Goal: Find specific fact: Find specific fact

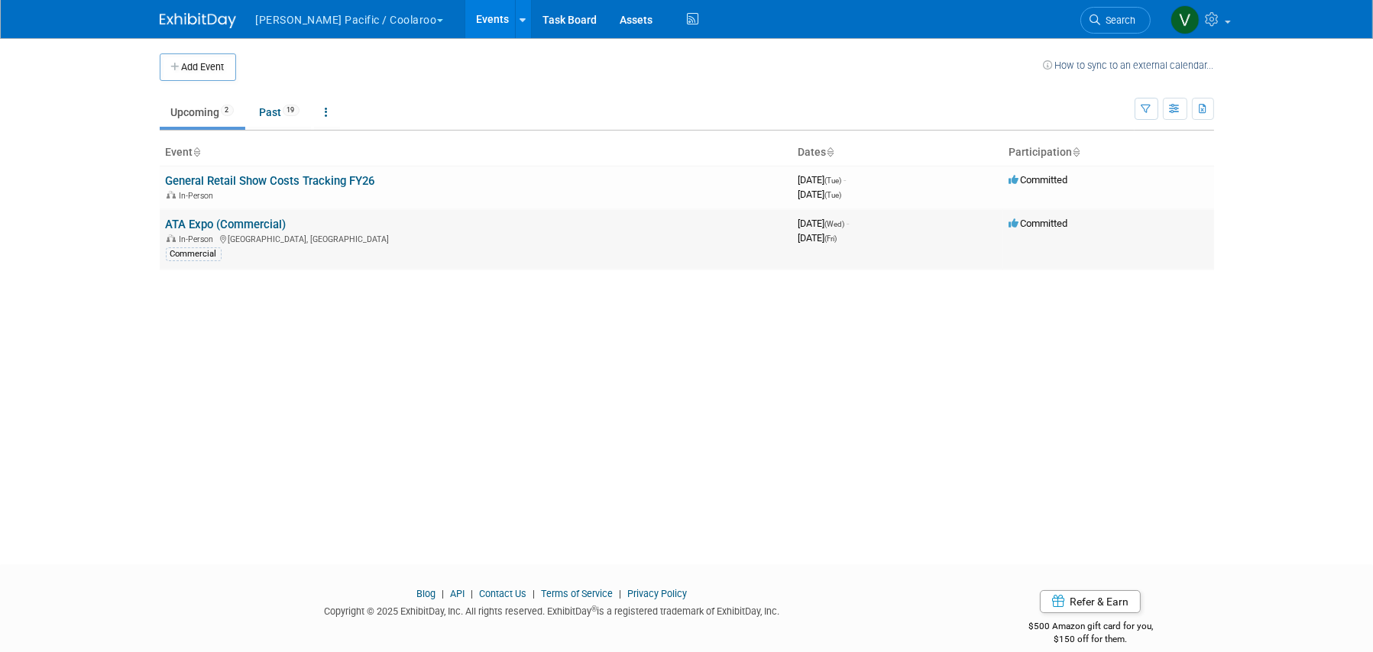
click at [234, 229] on link "ATA Expo (Commercial)" at bounding box center [226, 225] width 121 height 14
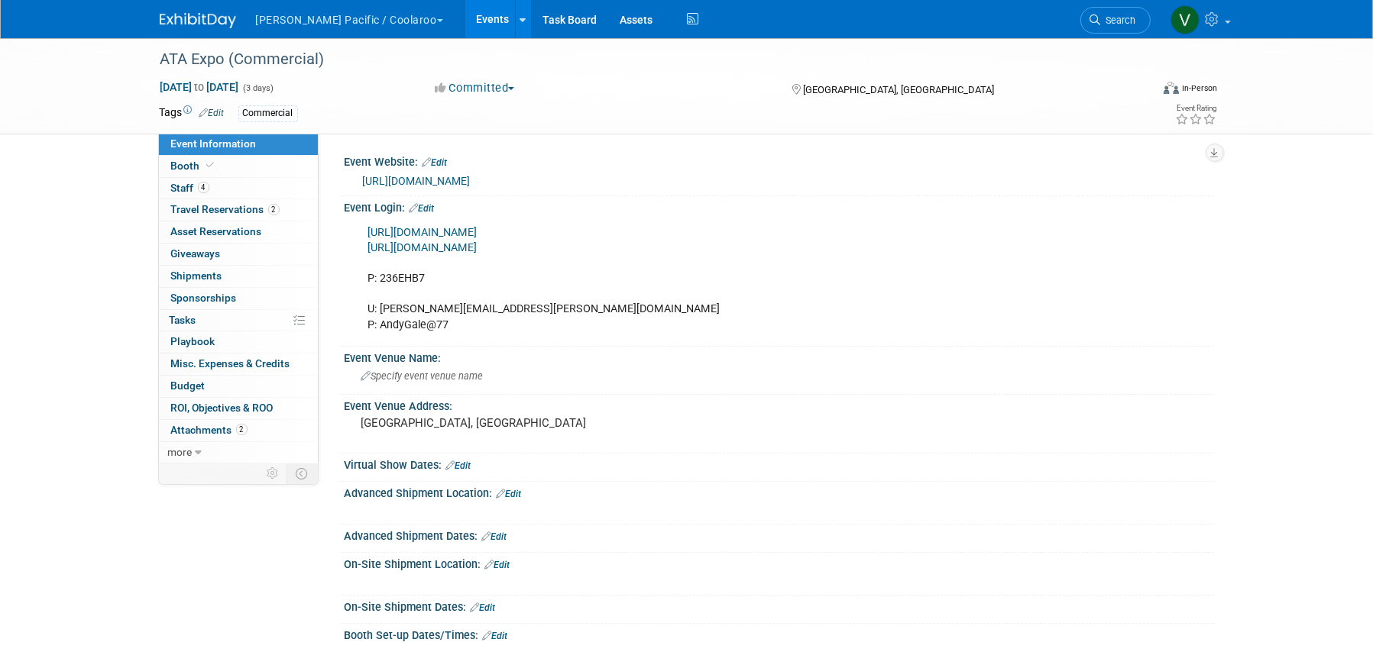
click at [477, 231] on link "https://exhibit.textiles.org/Expo2025/Public/e_login.aspx?frompage=e_BoothSales" at bounding box center [422, 232] width 109 height 13
click at [437, 307] on div "https://exhibit.textiles.org/Expo2025/Public/e_login.aspx?frompage=e_BoothSales…" at bounding box center [701, 279] width 688 height 123
click at [574, 321] on div "https://exhibit.textiles.org/Expo2025/Public/e_login.aspx?frompage=e_BoothSales…" at bounding box center [701, 279] width 688 height 123
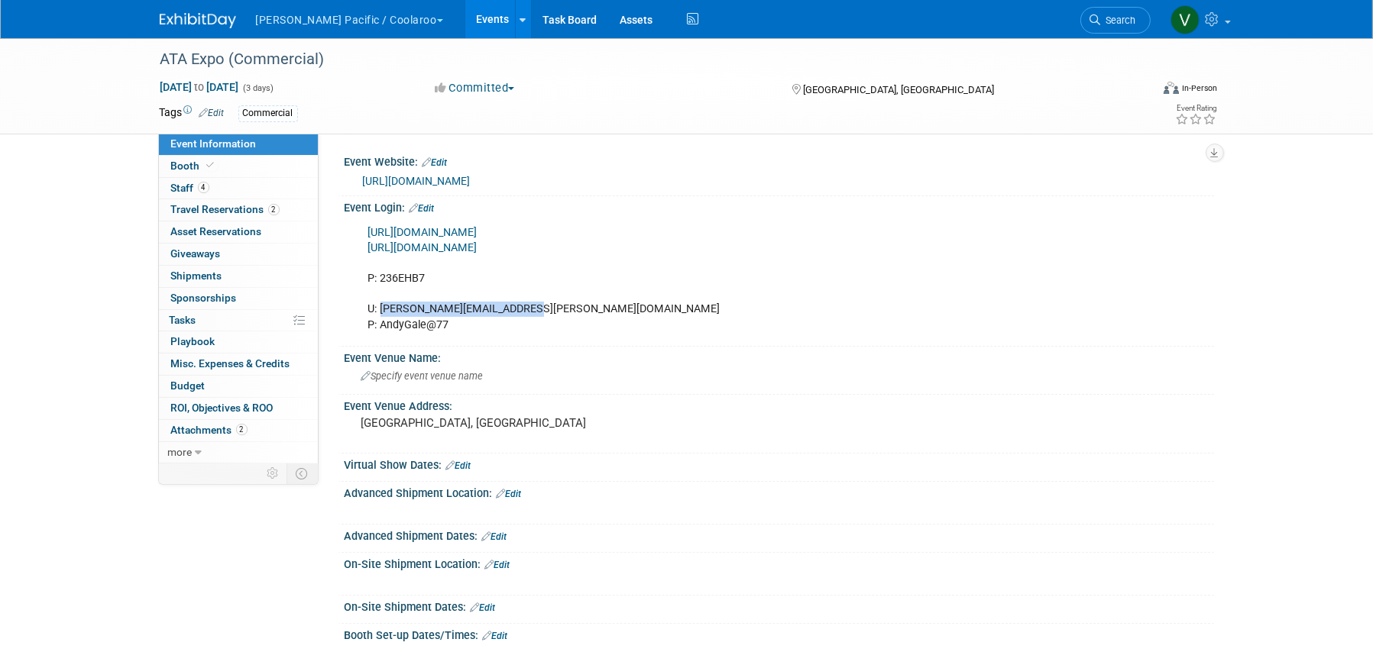
drag, startPoint x: 543, startPoint y: 310, endPoint x: 382, endPoint y: 314, distance: 161.2
click at [382, 314] on div "https://exhibit.textiles.org/Expo2025/Public/e_login.aspx?frompage=e_BoothSales…" at bounding box center [701, 279] width 688 height 123
copy div "andy.doerr@galepacific.com"
click at [423, 274] on div "https://exhibit.textiles.org/Expo2025/Public/e_login.aspx?frompage=e_BoothSales…" at bounding box center [701, 279] width 688 height 123
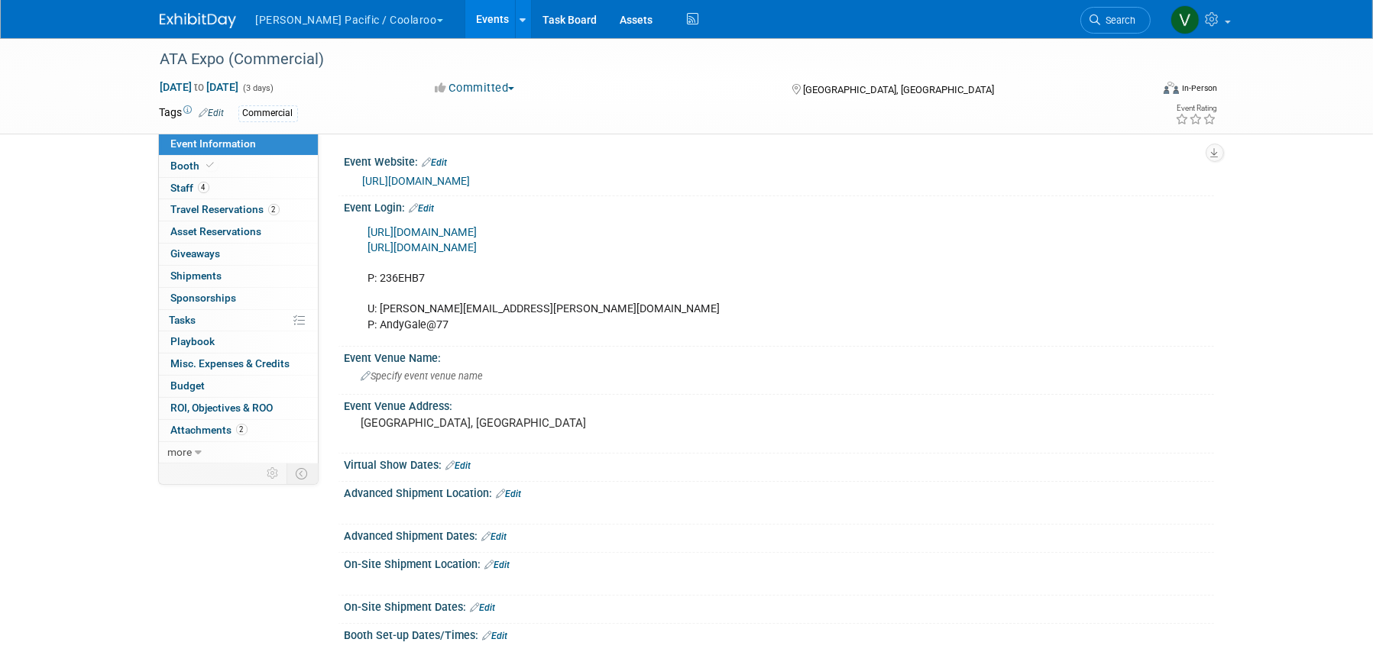
click at [399, 283] on div "https://exhibit.textiles.org/Expo2025/Public/e_login.aspx?frompage=e_BoothSales…" at bounding box center [701, 279] width 688 height 123
copy div "236EHB7"
